Goal: Find specific page/section: Find specific page/section

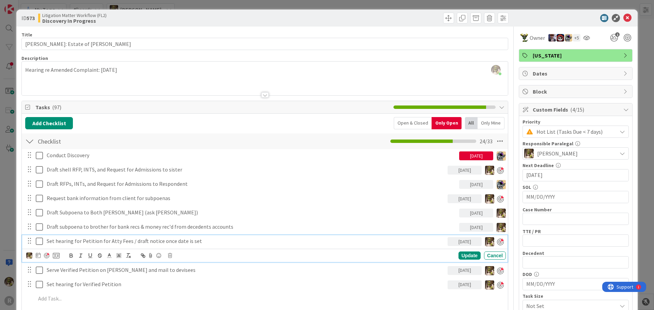
scroll to position [16, 0]
click at [623, 14] on icon at bounding box center [627, 18] width 8 height 8
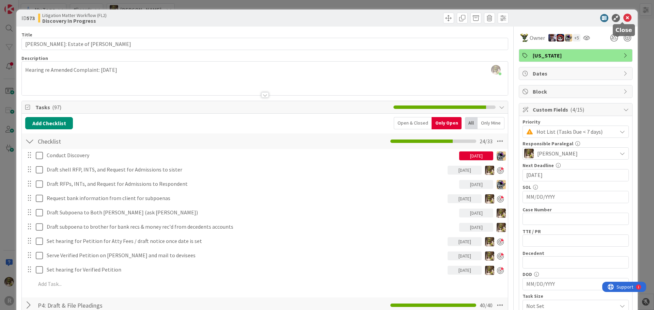
click at [623, 18] on icon at bounding box center [627, 18] width 8 height 8
click at [623, 17] on icon at bounding box center [627, 18] width 8 height 8
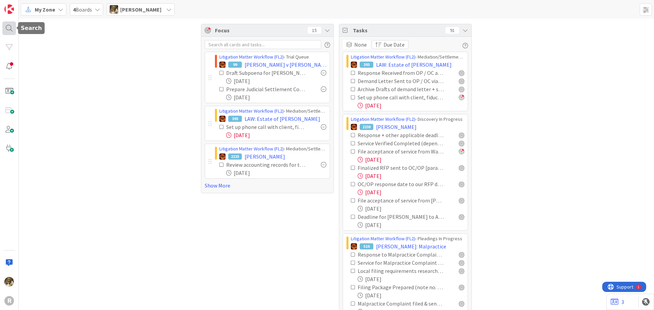
click at [7, 25] on div at bounding box center [9, 28] width 14 height 14
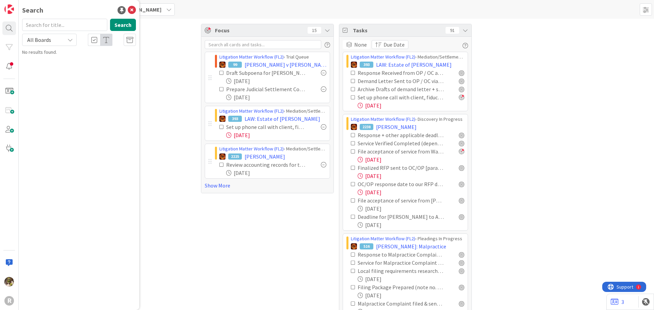
click at [46, 20] on input "text" at bounding box center [64, 25] width 85 height 12
type input "breazea"
click at [384, 124] on span "[PERSON_NAME]" at bounding box center [396, 127] width 41 height 8
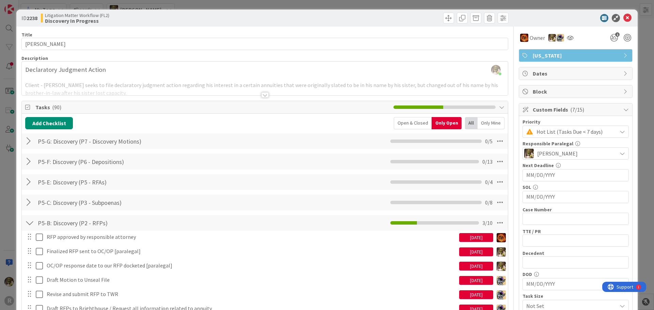
click at [263, 93] on div at bounding box center [264, 94] width 7 height 5
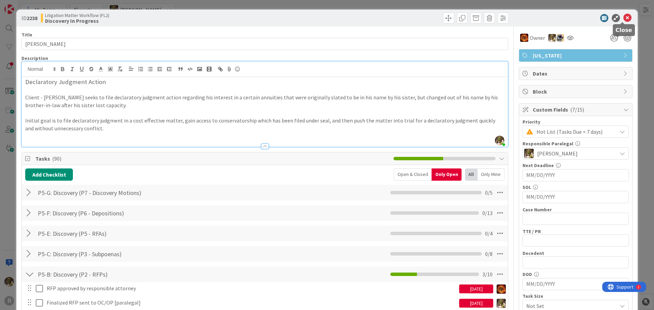
click at [623, 19] on icon at bounding box center [627, 18] width 8 height 8
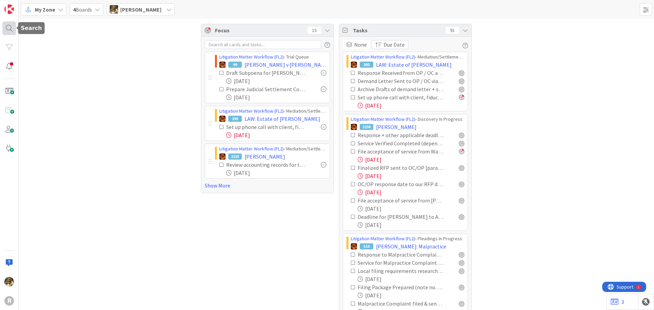
click at [8, 26] on div at bounding box center [9, 28] width 14 height 14
drag, startPoint x: 55, startPoint y: 20, endPoint x: 6, endPoint y: 26, distance: 49.7
click at [7, 26] on div "R Search breazea Search All Boards No results found." at bounding box center [9, 155] width 19 height 310
type input "rous"
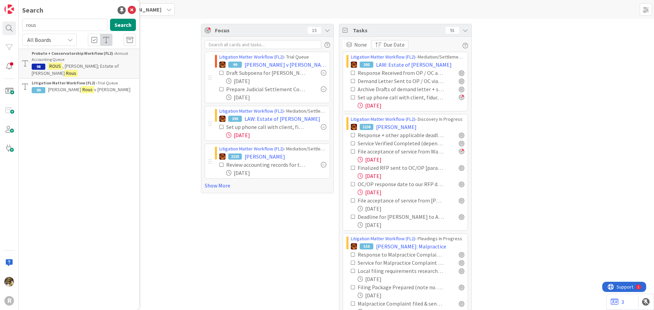
click at [103, 80] on div "Litigation Matter Workflow (FL2) › Trial Queue" at bounding box center [84, 83] width 104 height 6
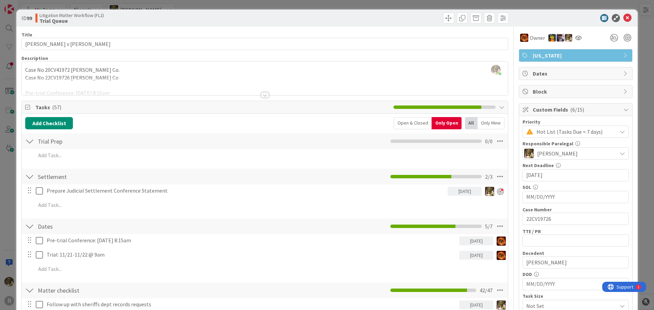
click at [264, 97] on div at bounding box center [264, 94] width 7 height 5
